Goal: Task Accomplishment & Management: Use online tool/utility

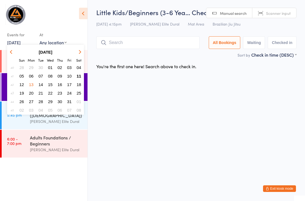
click at [81, 76] on span "11" at bounding box center [79, 76] width 5 height 5
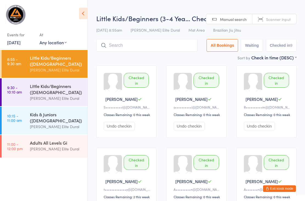
click at [54, 152] on div "[PERSON_NAME] Elite Dural" at bounding box center [56, 148] width 53 height 6
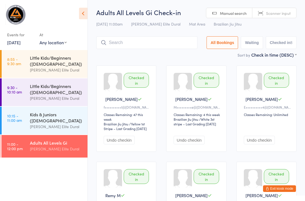
click at [21, 43] on link "[DATE]" at bounding box center [13, 42] width 13 height 6
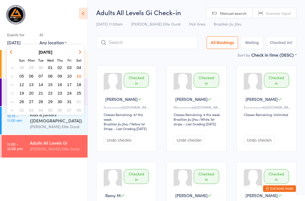
click at [72, 33] on div "Events for [DATE] D Oct, YYYY [DATE] Sun Mon Tue Wed Thu Fri Sat 40 28 29 30 01…" at bounding box center [44, 26] width 88 height 52
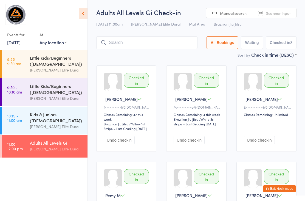
click at [116, 46] on input "search" at bounding box center [146, 42] width 101 height 13
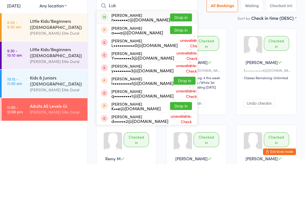
type input "Luk"
click at [178, 50] on button "Drop in" at bounding box center [181, 54] width 22 height 8
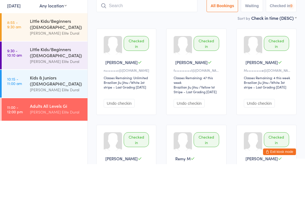
click at [162, 60] on div "Checked in [PERSON_NAME] M n•••••••c@[DOMAIN_NAME] Classes Remaining: Unlimited…" at bounding box center [196, 195] width 210 height 270
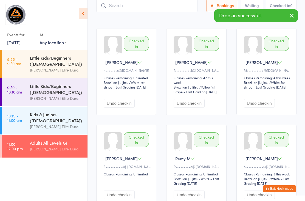
click at [21, 41] on link "[DATE]" at bounding box center [13, 42] width 13 height 6
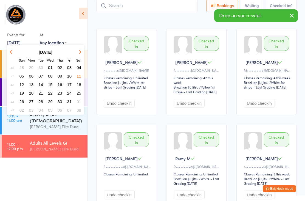
click at [30, 83] on span "13" at bounding box center [31, 84] width 5 height 5
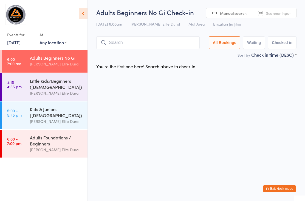
click at [29, 84] on link "4:15 - 4:55 pm Little Kids/Beginners ([DEMOGRAPHIC_DATA]) [PERSON_NAME] Elite D…" at bounding box center [45, 87] width 86 height 28
